Goal: Information Seeking & Learning: Learn about a topic

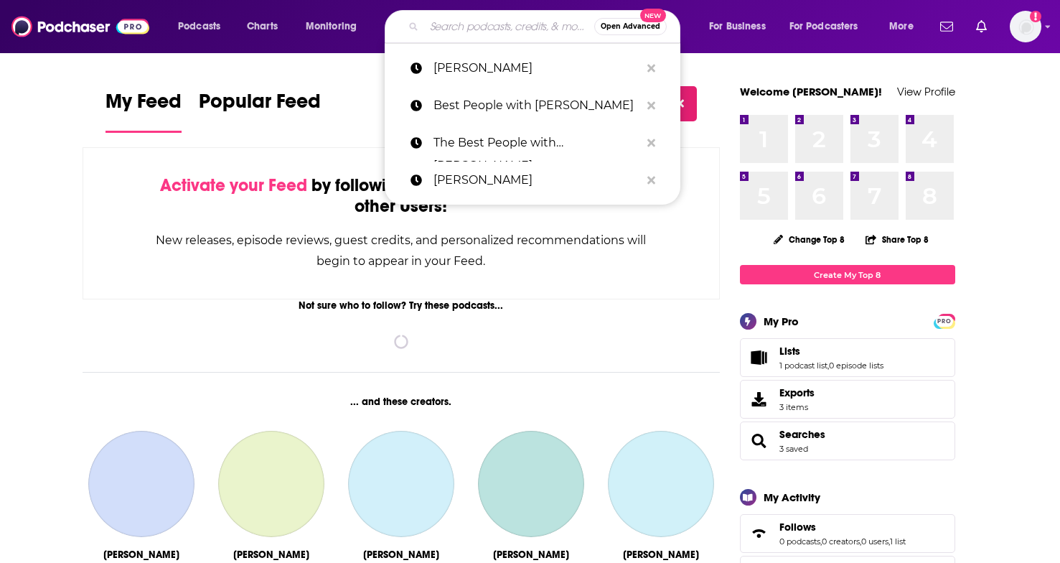
click at [497, 18] on input "Search podcasts, credits, & more..." at bounding box center [509, 26] width 170 height 23
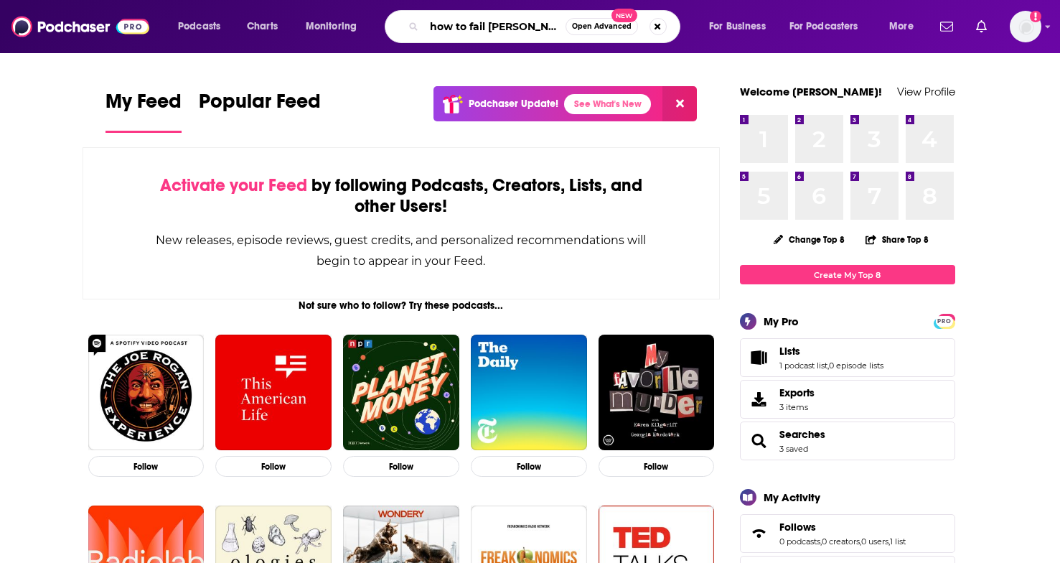
type input "how to fail [PERSON_NAME]"
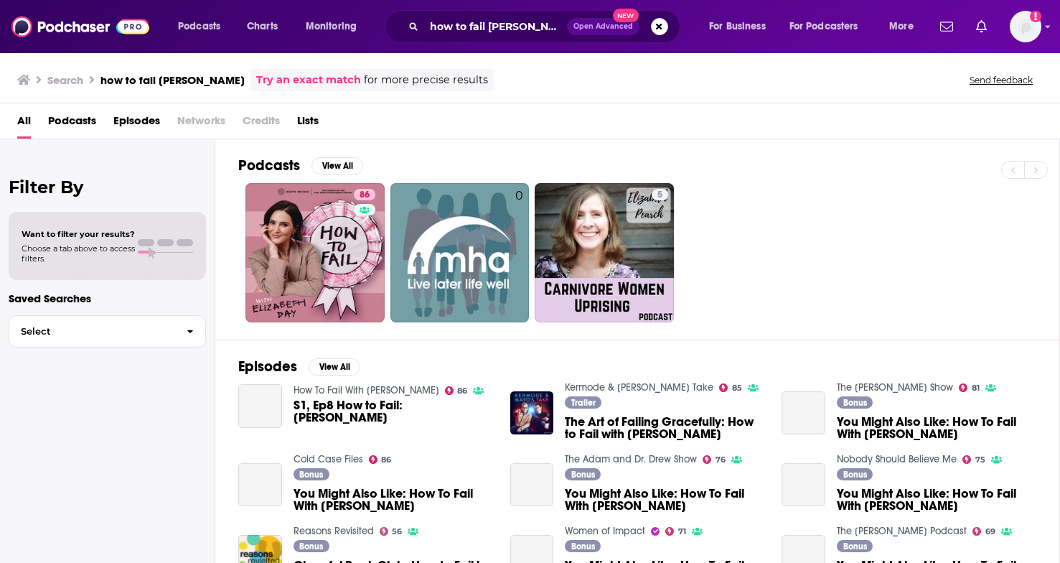
click at [315, 324] on div "Podcasts View All 86 0 5" at bounding box center [649, 239] width 822 height 200
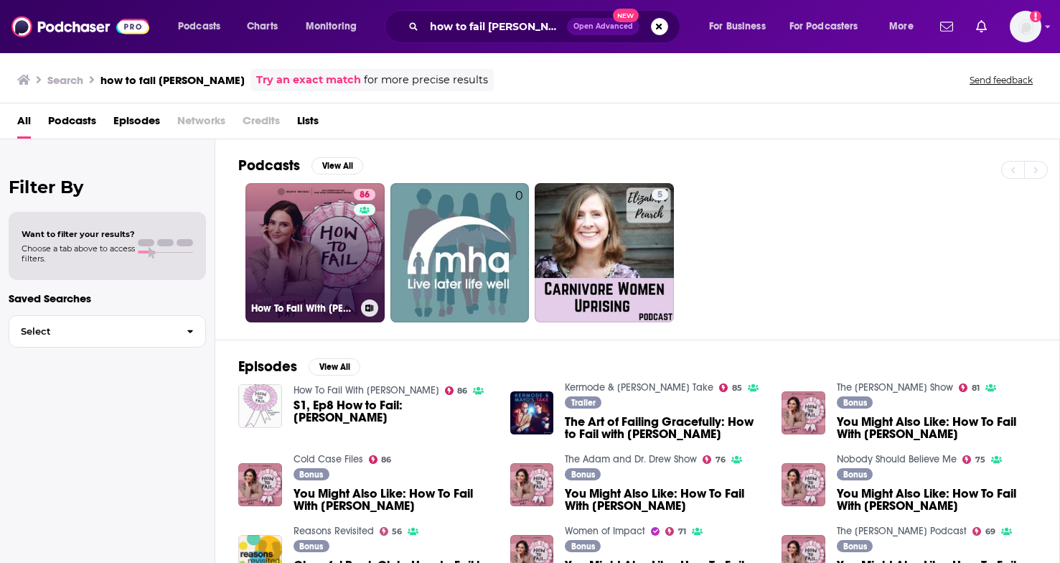
click at [296, 306] on h3 "How To Fail With [PERSON_NAME]" at bounding box center [303, 308] width 104 height 12
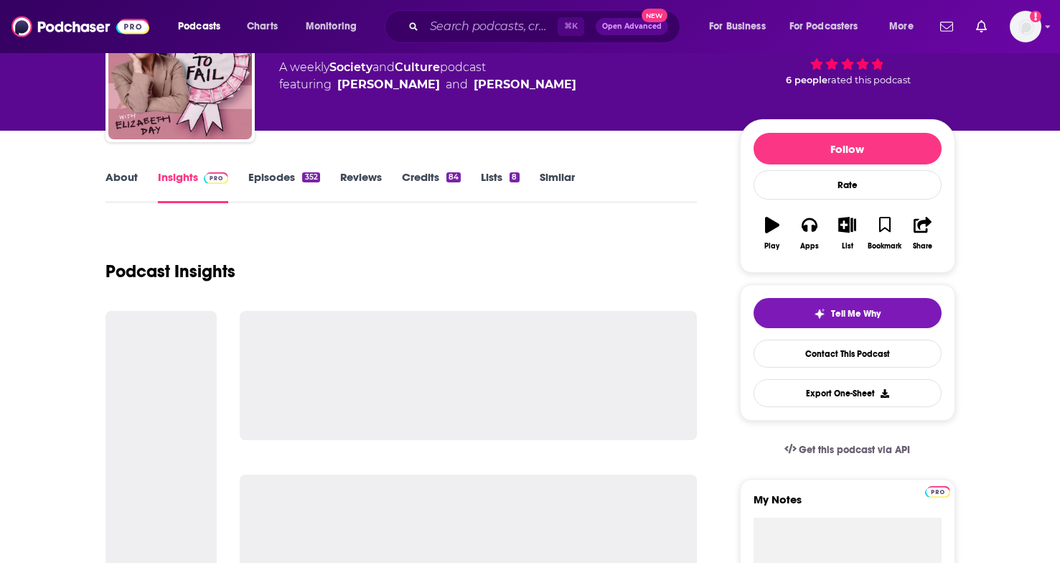
scroll to position [105, 0]
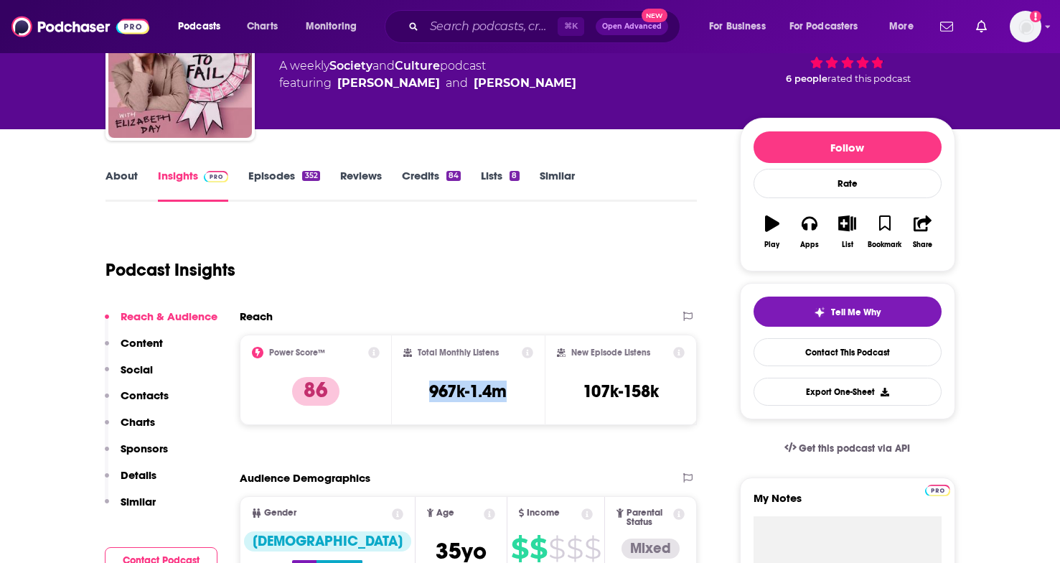
drag, startPoint x: 513, startPoint y: 401, endPoint x: 409, endPoint y: 390, distance: 103.9
click at [409, 390] on div "Total Monthly Listens 967k-1.4m" at bounding box center [468, 380] width 130 height 66
copy h3 "967k-1.4m"
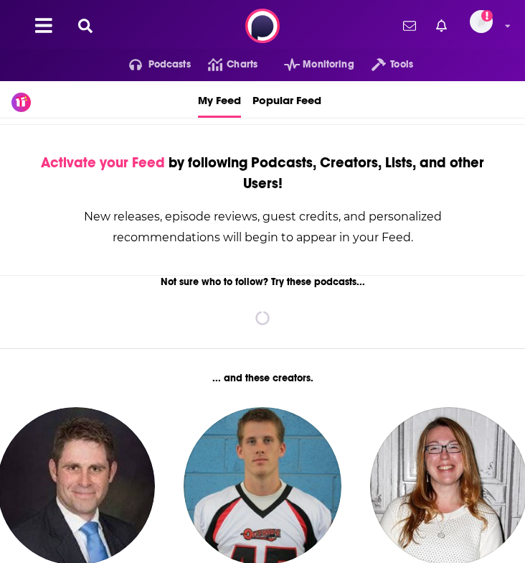
click at [89, 29] on icon at bounding box center [85, 26] width 14 height 14
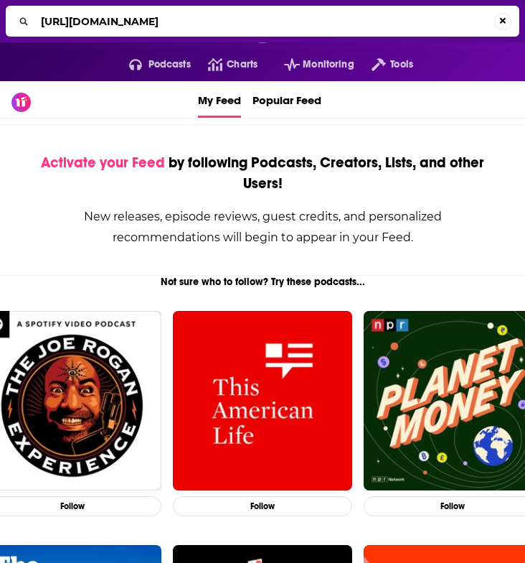
click at [80, 24] on input "https://www.podchaser.com/search/all/q/how%20to%20fail%20elizabeth%20day" at bounding box center [264, 21] width 459 height 23
click at [80, 23] on input "https://www.podchaser.com/search/all/q/how%20to%20fail%20elizabeth%20day" at bounding box center [264, 21] width 459 height 23
click at [80, 23] on input "https://.podchaser.com/search/all/q/how%20to%20fail%20elizabeth%20day" at bounding box center [264, 21] width 459 height 23
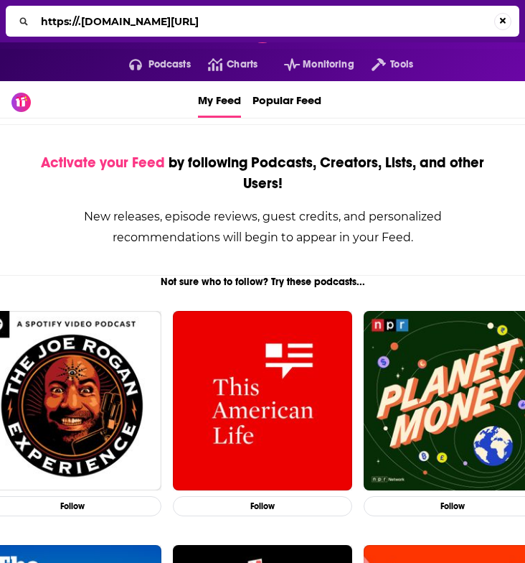
click at [80, 23] on input "https://.podchaser.com/search/all/q/how%20to%20fail%20elizabeth%20day" at bounding box center [264, 21] width 459 height 23
type input "the [PERSON_NAME] files"
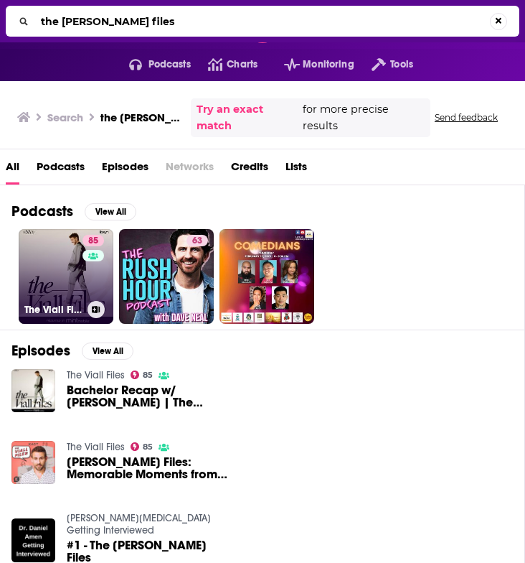
click at [72, 283] on link "85 The Viall Files" at bounding box center [66, 276] width 95 height 95
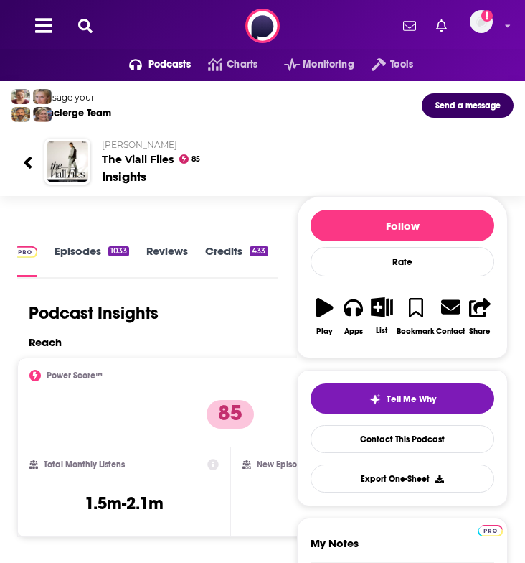
click at [90, 28] on icon at bounding box center [85, 26] width 14 height 14
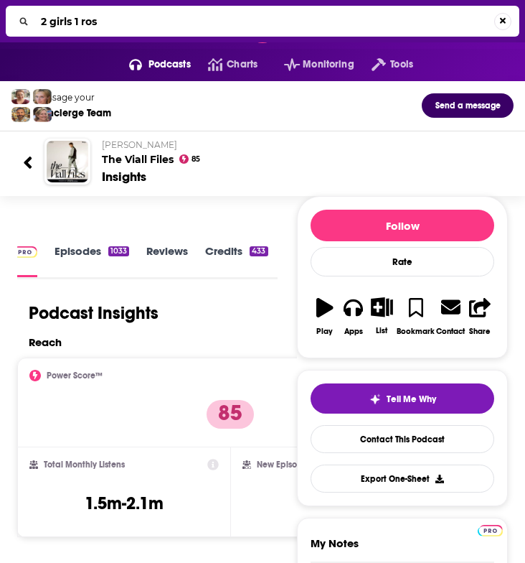
type input "2 girls 1 rose"
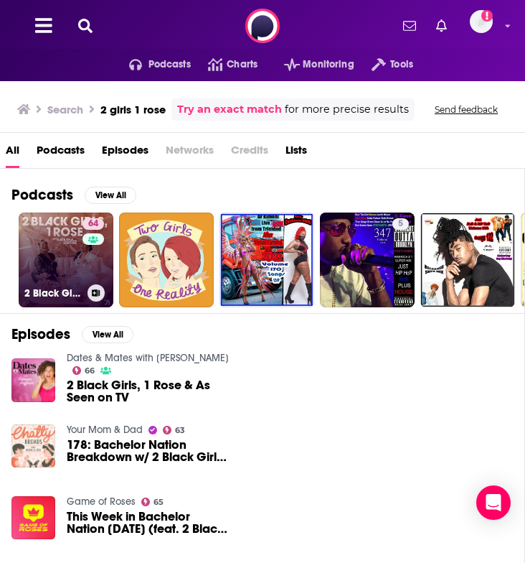
click at [57, 238] on link "64 2 Black Girls, 1 Rose" at bounding box center [66, 259] width 95 height 95
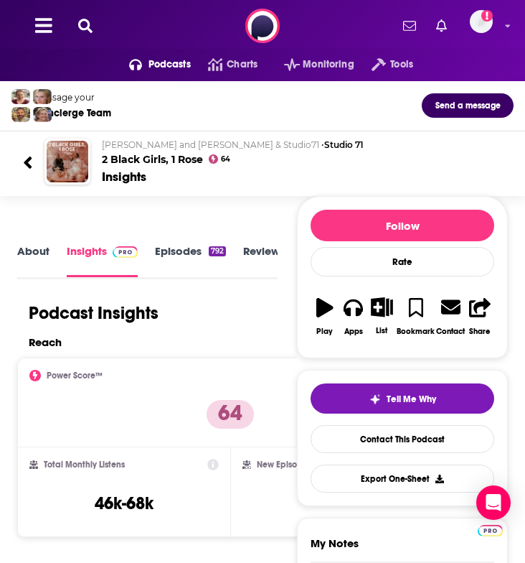
click at [91, 27] on icon at bounding box center [85, 26] width 14 height 14
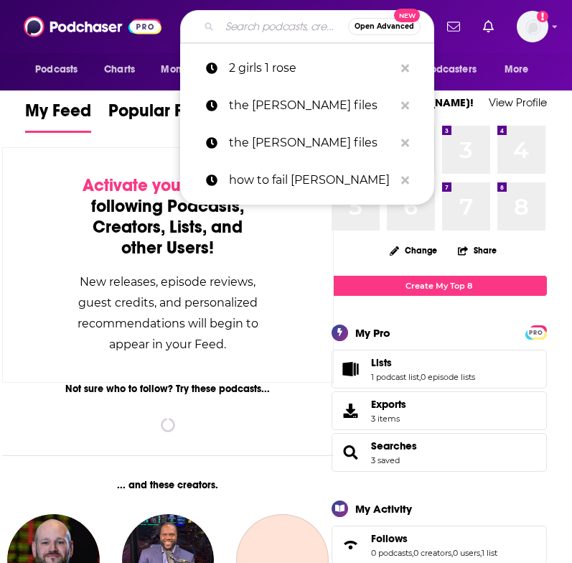
click at [278, 26] on input "Search podcasts, credits, & more..." at bounding box center [284, 26] width 128 height 23
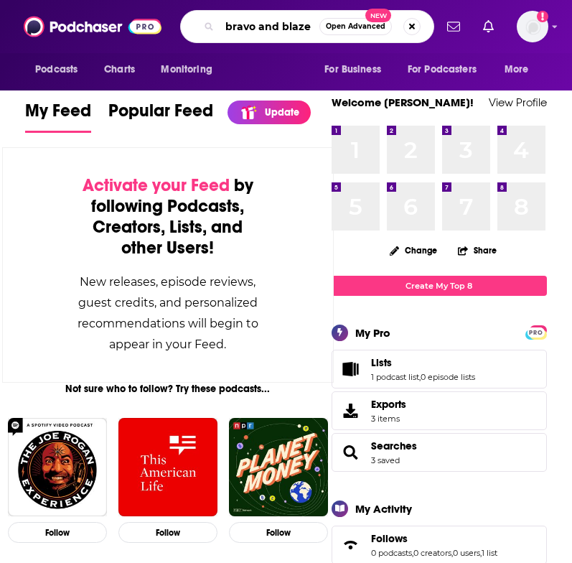
type input "bravo and blaze"
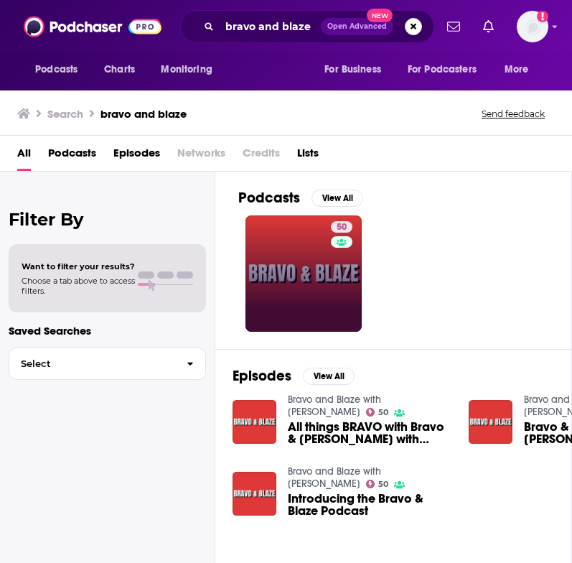
click at [294, 292] on link "50" at bounding box center [303, 273] width 116 height 116
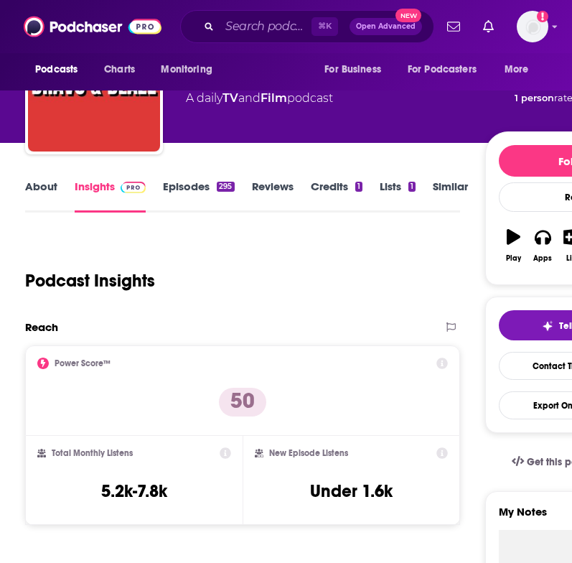
scroll to position [80, 0]
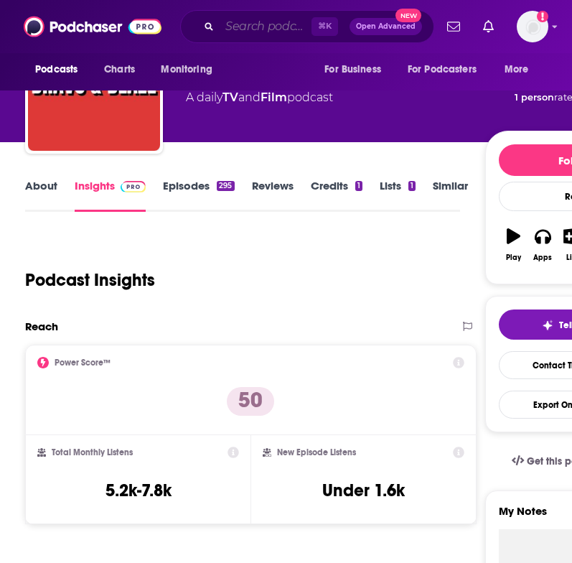
click at [249, 29] on input "Search podcasts, credits, & more..." at bounding box center [266, 26] width 92 height 23
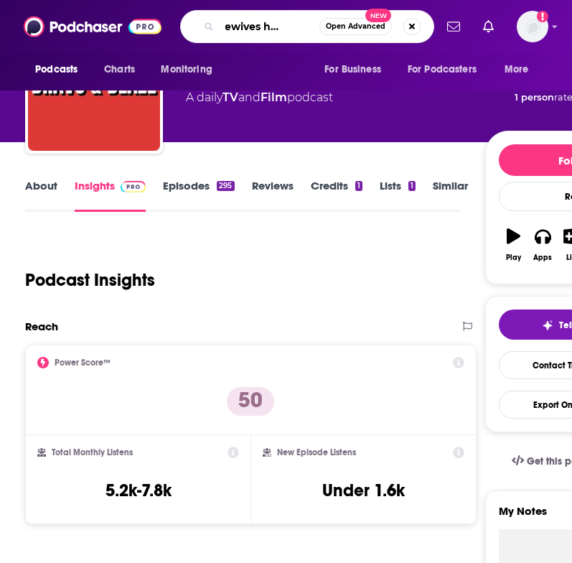
type input "housewives happy hour"
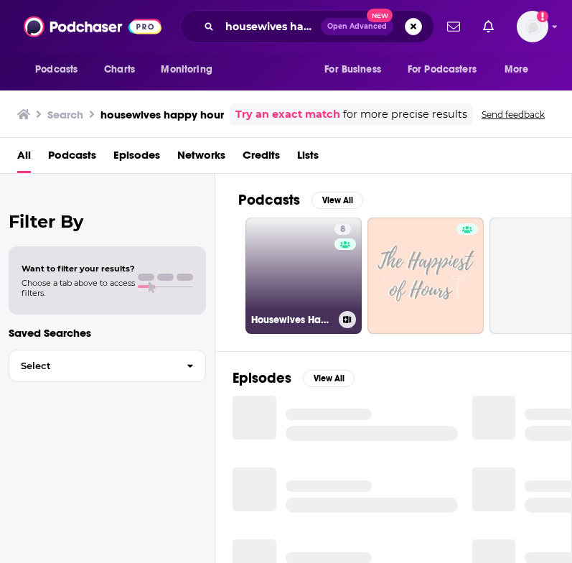
click at [284, 273] on link "8 Housewives Happy Hour with [PERSON_NAME]" at bounding box center [303, 275] width 116 height 116
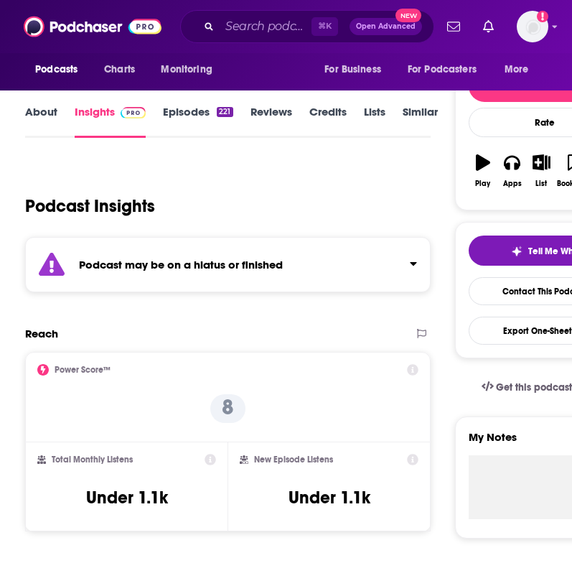
scroll to position [157, 0]
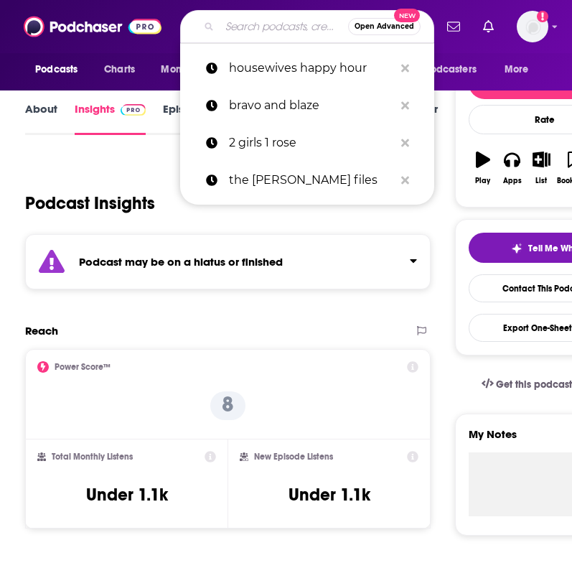
click at [253, 29] on input "Search podcasts, credits, & more..." at bounding box center [284, 26] width 128 height 23
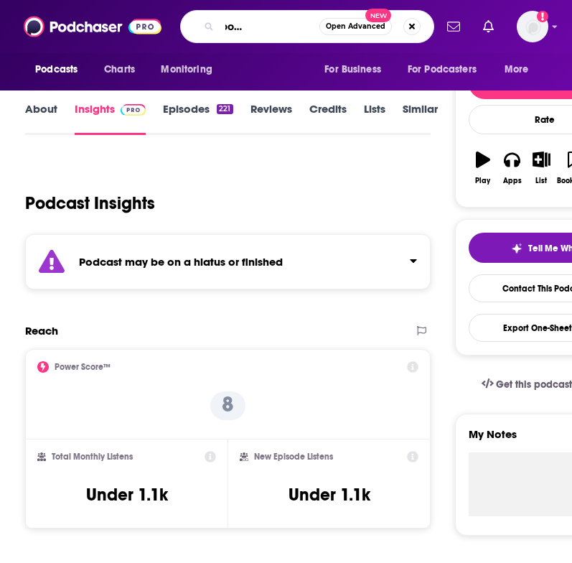
scroll to position [0, 74]
type input "so bad its good with [PERSON_NAME]"
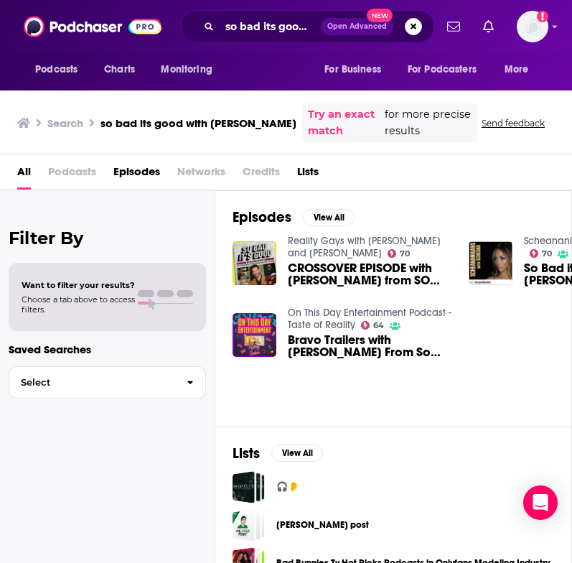
click at [63, 169] on span "Podcasts" at bounding box center [72, 174] width 48 height 29
click at [258, 25] on input "so bad its good with [PERSON_NAME]" at bounding box center [270, 26] width 101 height 23
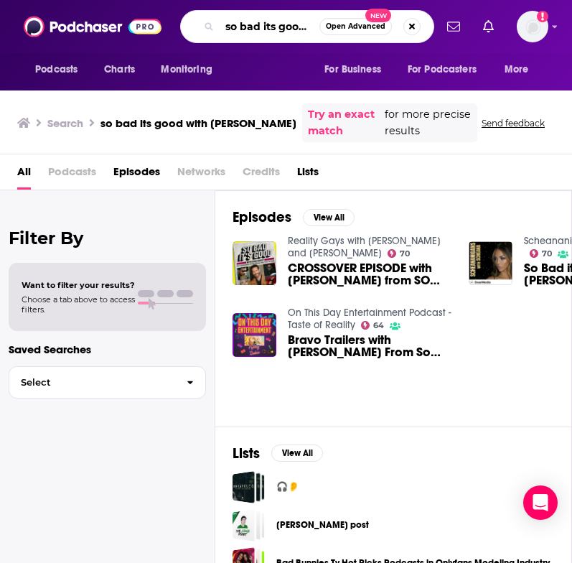
click at [258, 25] on input "so bad its good with [PERSON_NAME]" at bounding box center [270, 26] width 100 height 23
click at [270, 19] on input "so bad its good with [PERSON_NAME]" at bounding box center [270, 26] width 100 height 23
type input "so bad it's good"
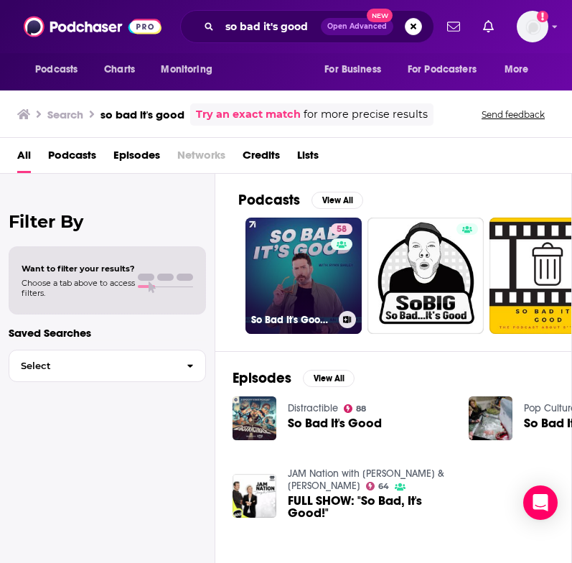
click at [282, 244] on link "58 So Bad It's Good with [PERSON_NAME]" at bounding box center [303, 275] width 116 height 116
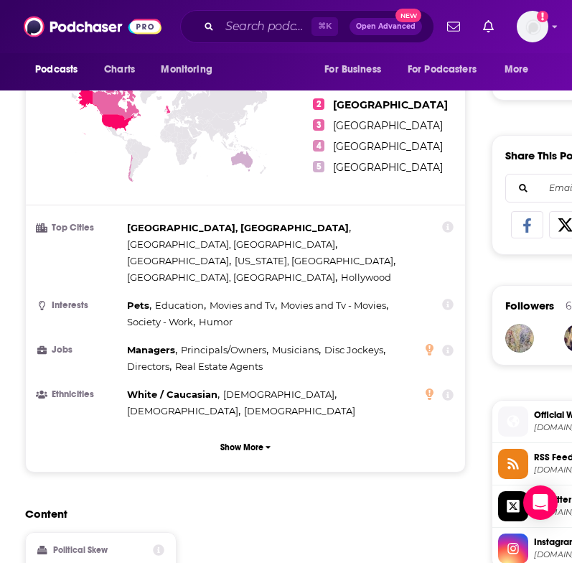
scroll to position [923, 0]
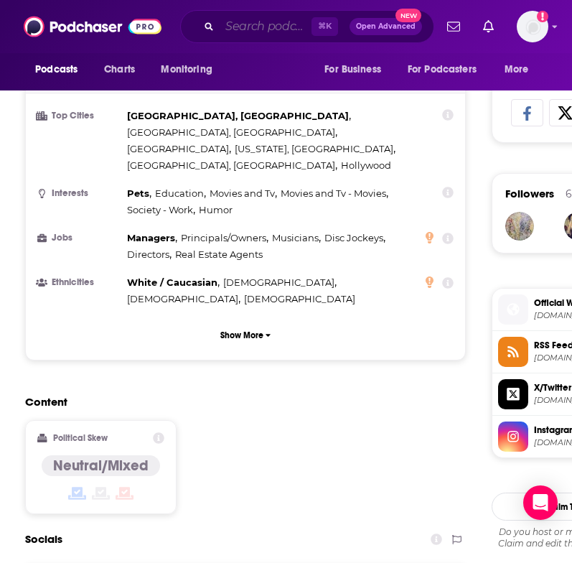
click at [259, 23] on input "Search podcasts, credits, & more..." at bounding box center [266, 26] width 92 height 23
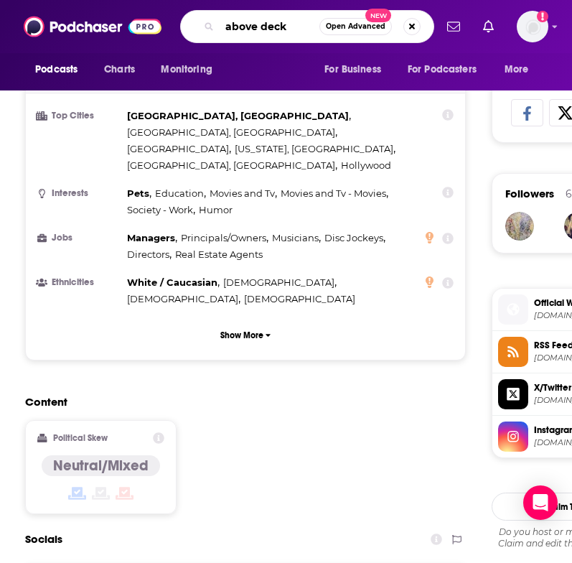
type input "above deck"
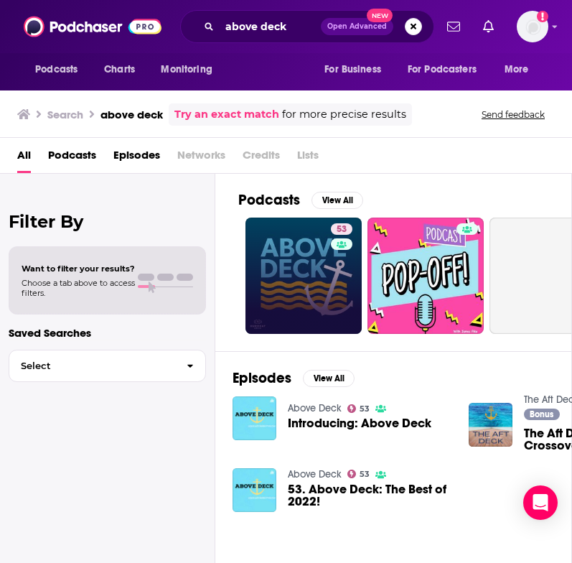
click at [261, 266] on link "53" at bounding box center [303, 275] width 116 height 116
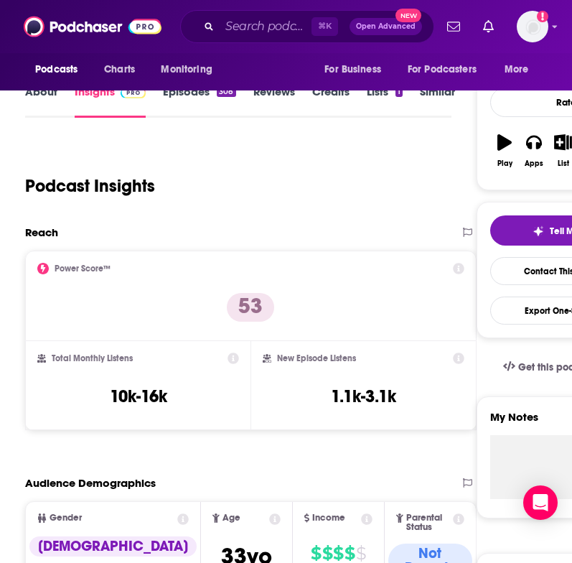
scroll to position [174, 0]
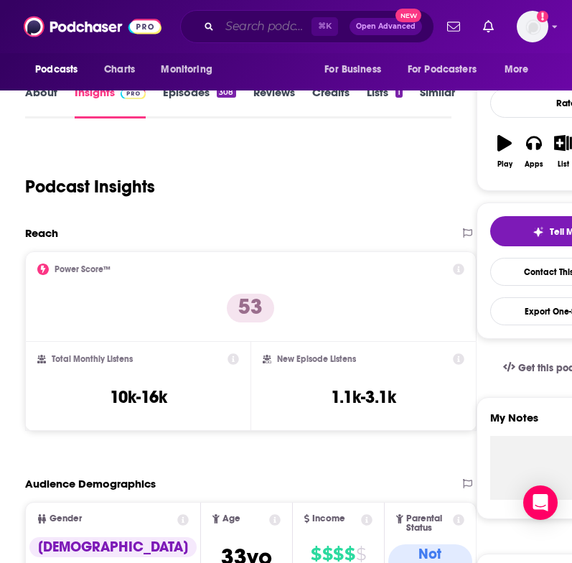
click at [259, 19] on input "Search podcasts, credits, & more..." at bounding box center [266, 26] width 92 height 23
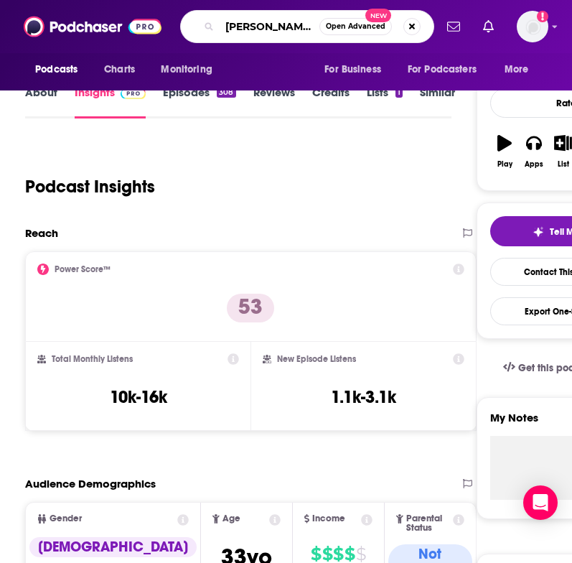
click at [259, 19] on input "[PERSON_NAME]" at bounding box center [270, 26] width 100 height 23
type input "how to fail"
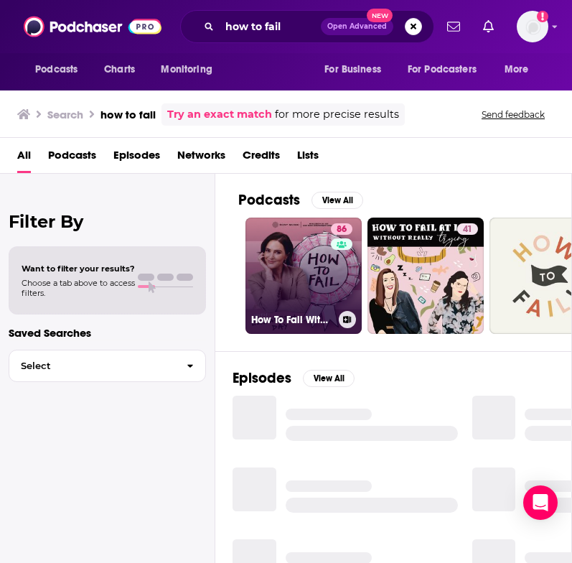
click at [268, 263] on link "86 How To Fail With [PERSON_NAME]" at bounding box center [303, 275] width 116 height 116
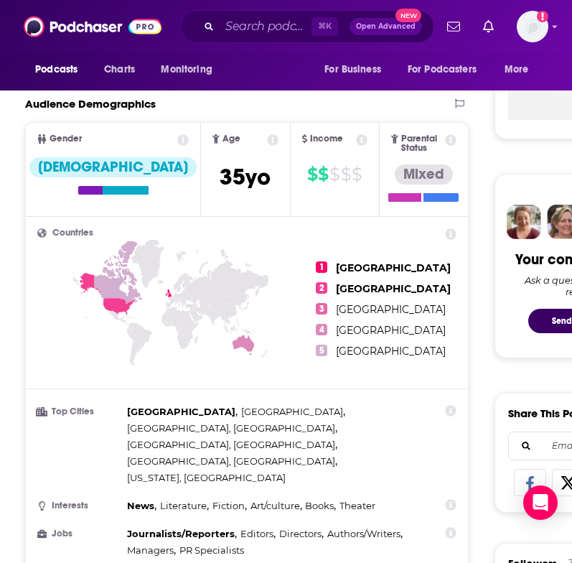
scroll to position [619, 0]
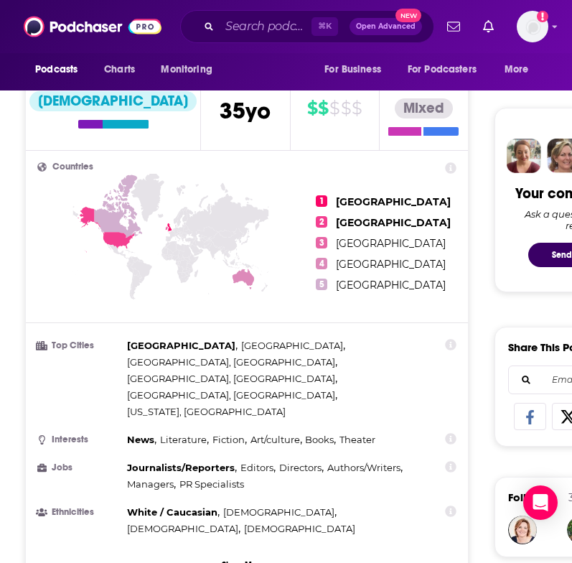
click at [121, 225] on icon at bounding box center [118, 205] width 48 height 63
click at [123, 233] on icon at bounding box center [106, 230] width 57 height 46
click at [126, 240] on icon at bounding box center [106, 230] width 57 height 46
click at [373, 229] on ul "1 [GEOGRAPHIC_DATA] 2 [GEOGRAPHIC_DATA] 3 [GEOGRAPHIC_DATA] 4 [GEOGRAPHIC_DATA]…" at bounding box center [386, 242] width 141 height 161
